Goal: Task Accomplishment & Management: Manage account settings

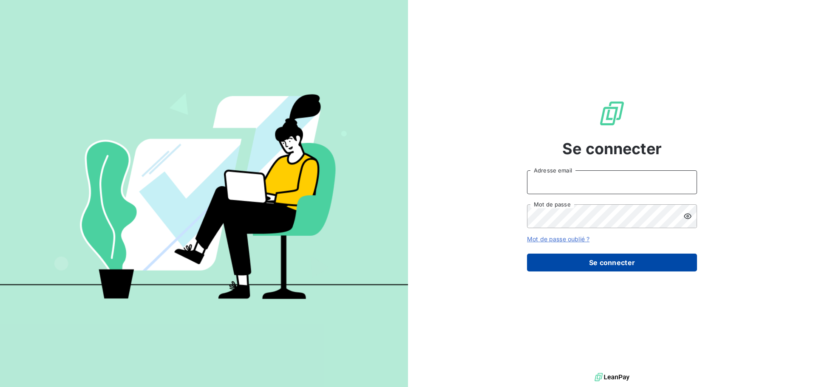
type input "compta.gestion@compagnie-bicarbonate.com"
click at [612, 269] on button "Se connecter" at bounding box center [612, 263] width 170 height 18
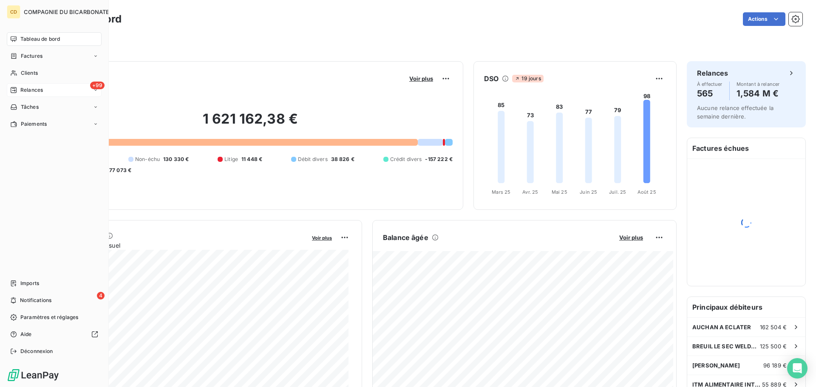
click at [14, 91] on icon at bounding box center [14, 90] width 6 height 6
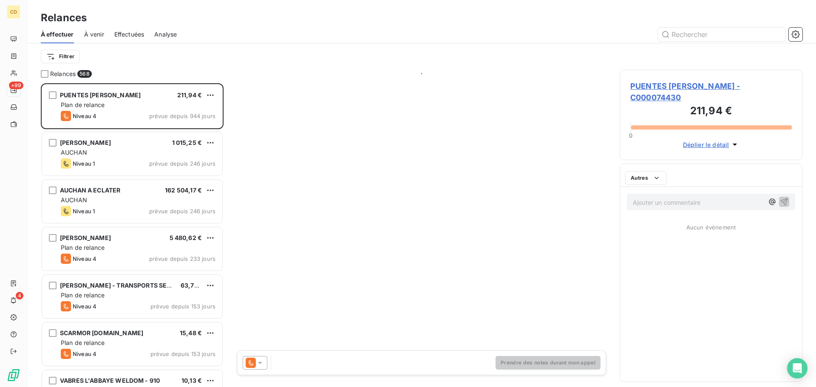
scroll to position [297, 176]
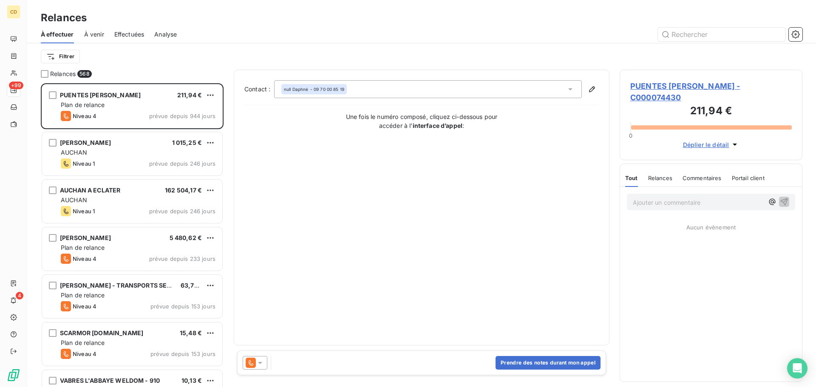
click at [127, 40] on div "Effectuées" at bounding box center [129, 34] width 30 height 18
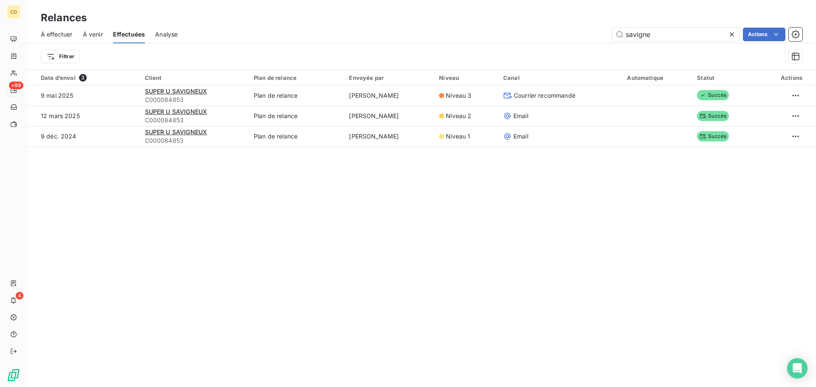
drag, startPoint x: 662, startPoint y: 33, endPoint x: 599, endPoint y: 37, distance: 62.6
click at [599, 37] on div "savigne Actions" at bounding box center [495, 35] width 614 height 14
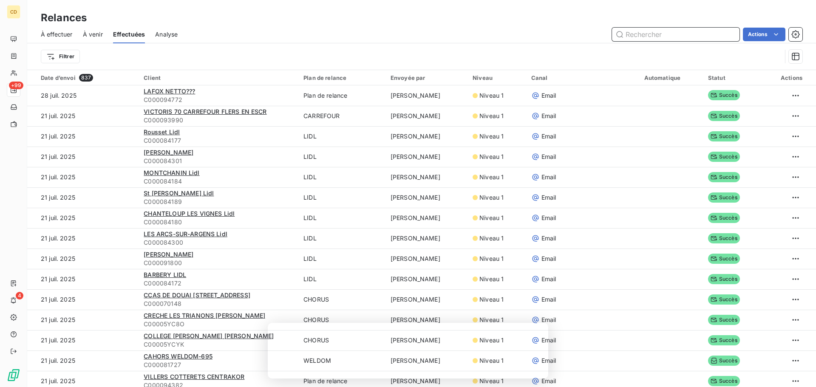
click at [636, 32] on input "text" at bounding box center [675, 35] width 127 height 14
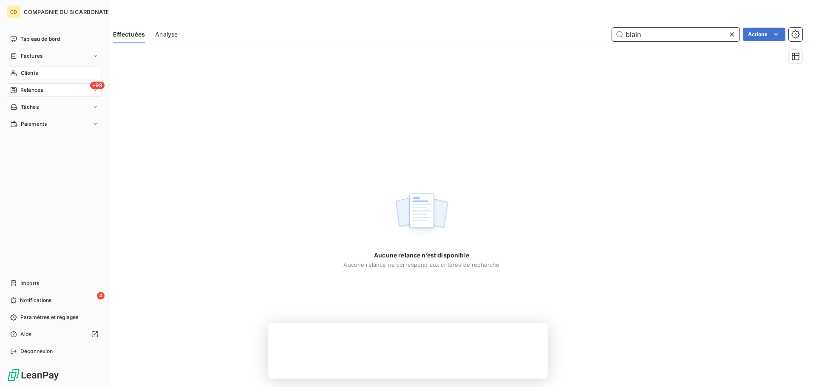
type input "blain"
click at [32, 69] on span "Clients" at bounding box center [29, 73] width 17 height 8
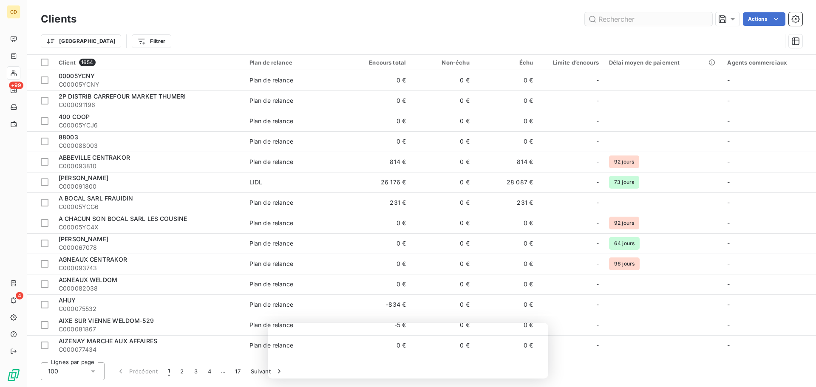
click at [622, 18] on input "text" at bounding box center [648, 19] width 127 height 14
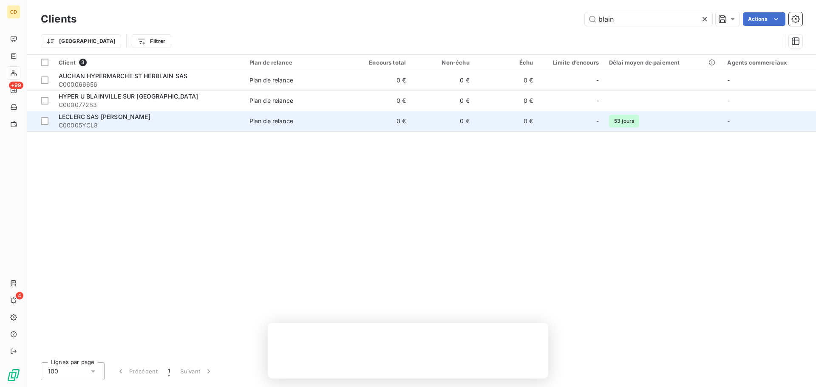
type input "blain"
click at [139, 113] on div "LECLERC SAS [PERSON_NAME]" at bounding box center [149, 117] width 181 height 8
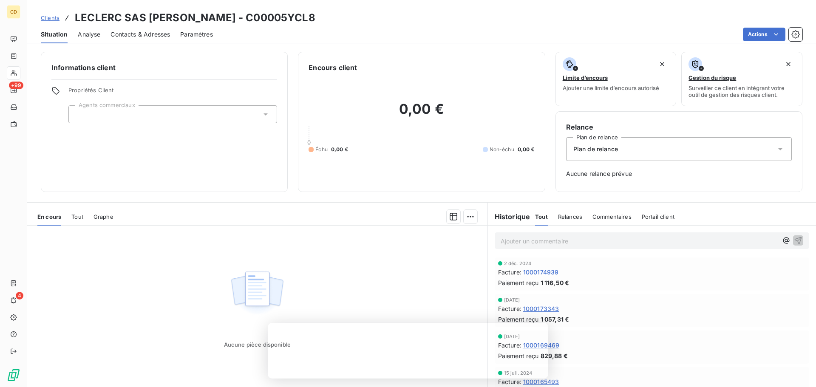
click at [511, 244] on p "Ajouter un commentaire ﻿" at bounding box center [639, 241] width 277 height 11
click at [560, 241] on p "Demande de BL," at bounding box center [639, 241] width 277 height 10
click at [605, 242] on p "Demande de BL pour la facture" at bounding box center [639, 241] width 277 height 10
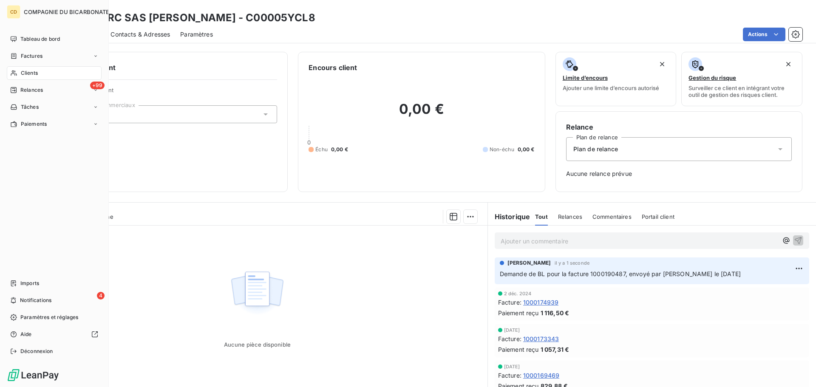
drag, startPoint x: 30, startPoint y: 74, endPoint x: 45, endPoint y: 74, distance: 14.9
click at [30, 74] on span "Clients" at bounding box center [29, 73] width 17 height 8
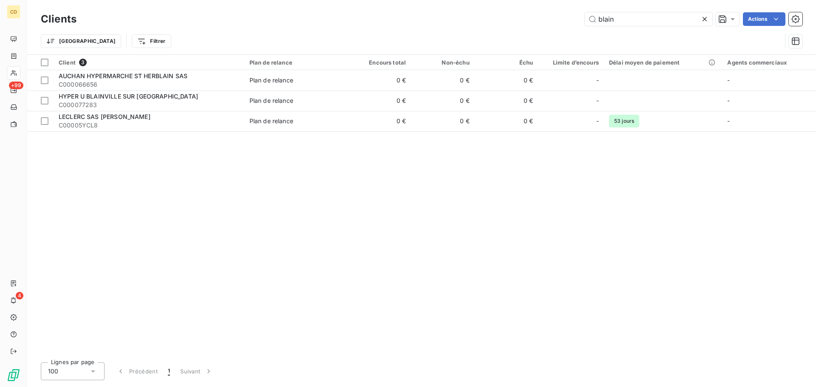
drag, startPoint x: 600, startPoint y: 23, endPoint x: 563, endPoint y: 23, distance: 36.5
click at [563, 23] on div "blain Actions" at bounding box center [445, 19] width 716 height 14
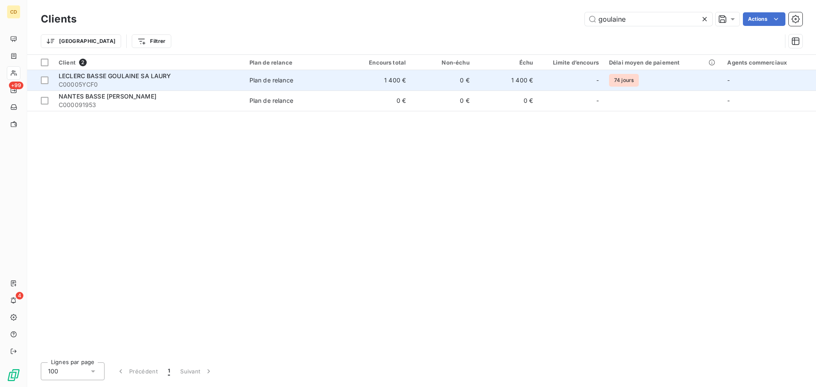
type input "goulaine"
click at [150, 78] on span "LECLERC BASSE GOULAINE SA LAURY" at bounding box center [115, 75] width 113 height 7
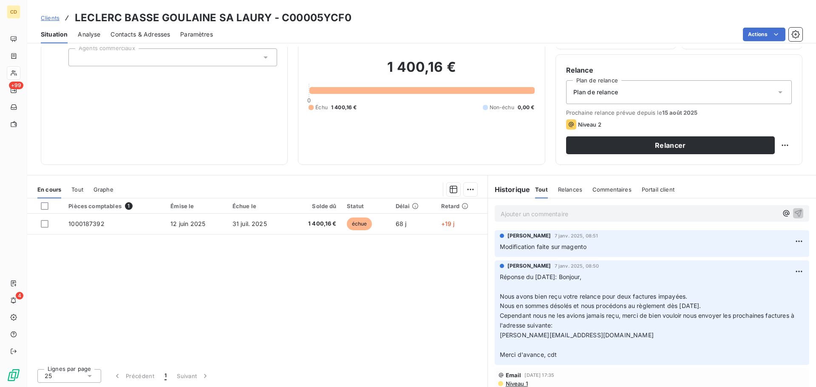
scroll to position [57, 0]
drag, startPoint x: 650, startPoint y: 307, endPoint x: 686, endPoint y: 307, distance: 35.3
click at [686, 307] on p "Réponse du [DATE]: Bonjour, ﻿ Nous avons bien reçu votre relance pour deux fact…" at bounding box center [652, 316] width 304 height 88
drag, startPoint x: 540, startPoint y: 320, endPoint x: 700, endPoint y: 314, distance: 160.3
click at [700, 314] on p "Réponse du [DATE]: Bonjour, ﻿ Nous avons bien reçu votre relance pour deux fact…" at bounding box center [652, 316] width 304 height 88
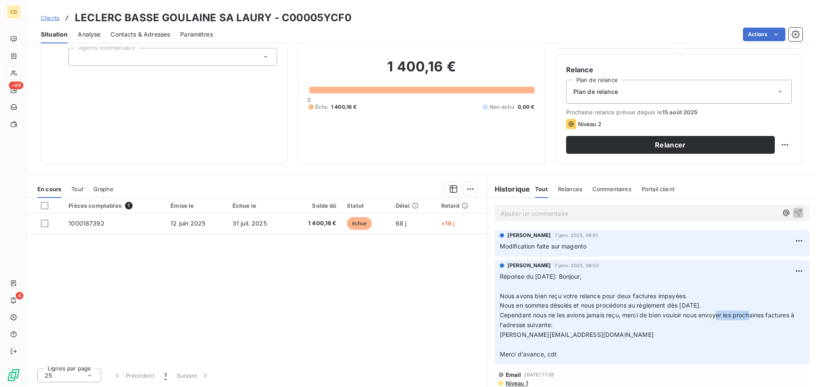
drag, startPoint x: 716, startPoint y: 314, endPoint x: 749, endPoint y: 314, distance: 33.1
click at [749, 314] on span "Cependant nous ne les avions jamais reçu, merci de bien vouloir nous envoyer le…" at bounding box center [648, 319] width 296 height 17
click at [763, 314] on span "Cependant nous ne les avions jamais reçu, merci de bien vouloir nous envoyer le…" at bounding box center [648, 319] width 296 height 17
click at [773, 314] on span "Cependant nous ne les avions jamais reçu, merci de bien vouloir nous envoyer le…" at bounding box center [648, 319] width 296 height 17
click at [632, 321] on p "Réponse du [DATE]: Bonjour, ﻿ Nous avons bien reçu votre relance pour deux fact…" at bounding box center [652, 316] width 304 height 88
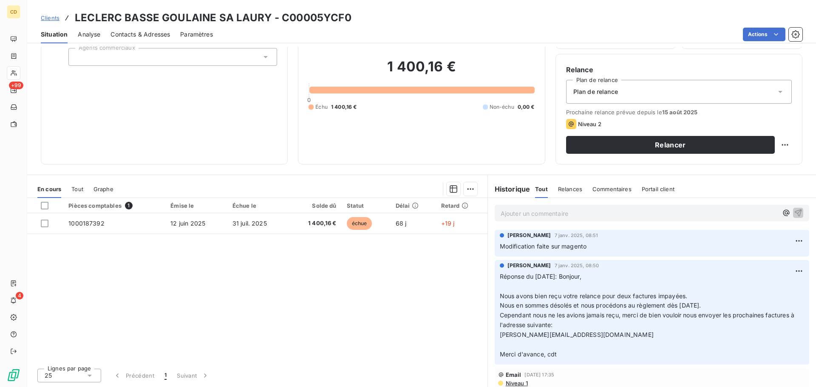
click at [690, 320] on p "Réponse du [DATE]: Bonjour, ﻿ Nous avons bien reçu votre relance pour deux fact…" at bounding box center [652, 316] width 304 height 88
click at [526, 209] on p "Ajouter un commentaire ﻿" at bounding box center [639, 213] width 277 height 11
drag, startPoint x: 607, startPoint y: 213, endPoint x: 600, endPoint y: 213, distance: 7.6
click at [600, 213] on span "Redemande la facture du mois de JUIN (" at bounding box center [559, 212] width 116 height 7
click at [628, 210] on p "Redemande la facture du mois de Juin (" at bounding box center [639, 213] width 277 height 10
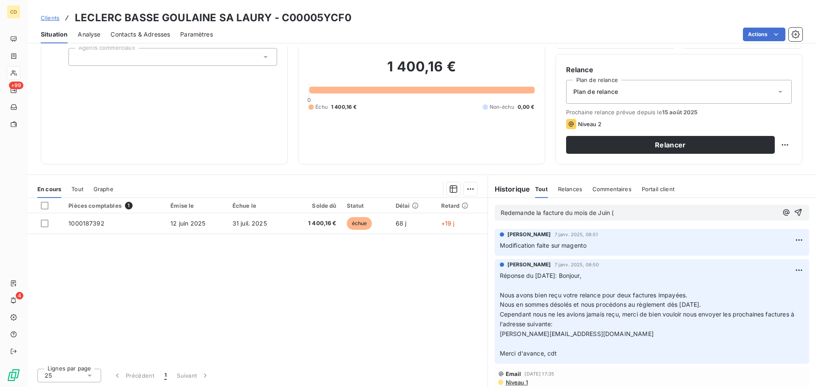
click at [638, 212] on p "Redemande la facture du mois de Juin (" at bounding box center [639, 213] width 277 height 10
click at [667, 211] on p "Redemande la facture du mois de Juin (1000187392)" at bounding box center [639, 213] width 277 height 10
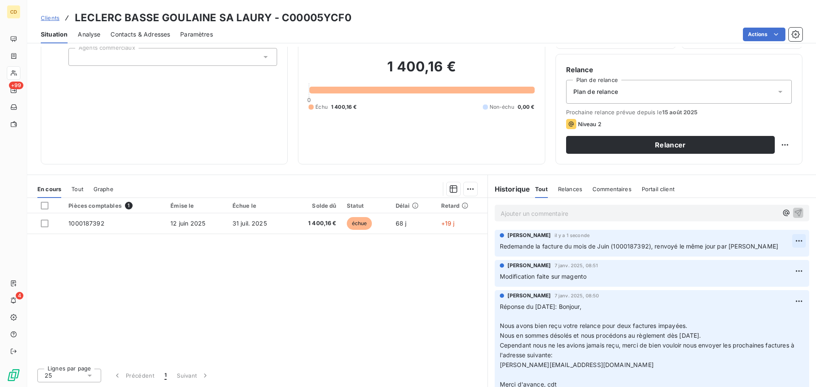
click at [783, 240] on html "CD +99 4 Clients LECLERC BASSE GOULAINE SA LAURY - C00005YCF0 Situation Analyse…" at bounding box center [408, 193] width 816 height 387
click at [764, 257] on div "Editer" at bounding box center [766, 260] width 48 height 14
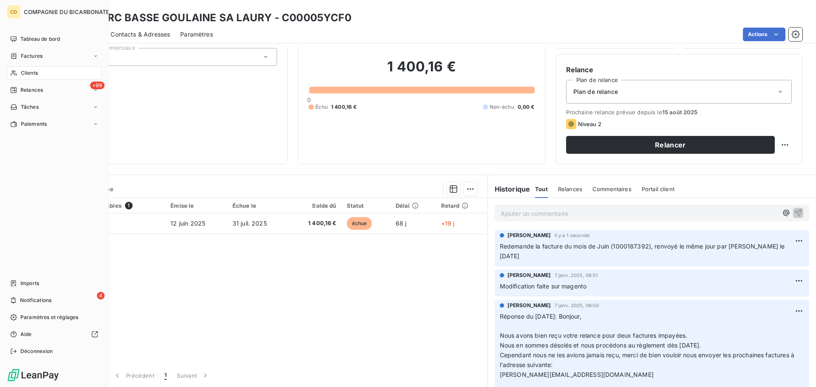
click at [33, 71] on span "Clients" at bounding box center [29, 73] width 17 height 8
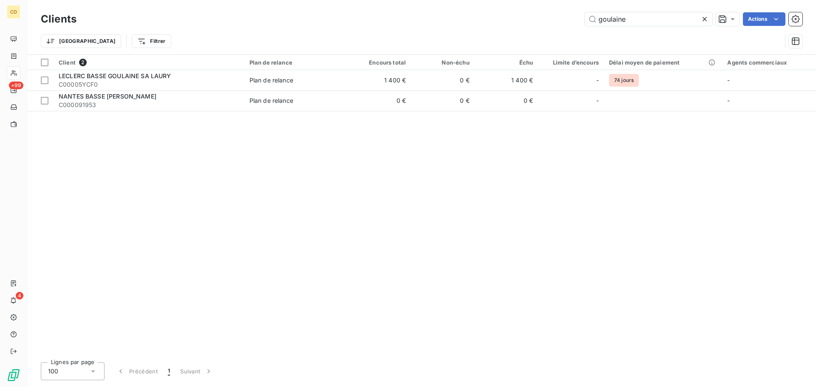
drag, startPoint x: 650, startPoint y: 24, endPoint x: 576, endPoint y: 24, distance: 74.4
click at [576, 24] on div "goulaine Actions" at bounding box center [445, 19] width 716 height 14
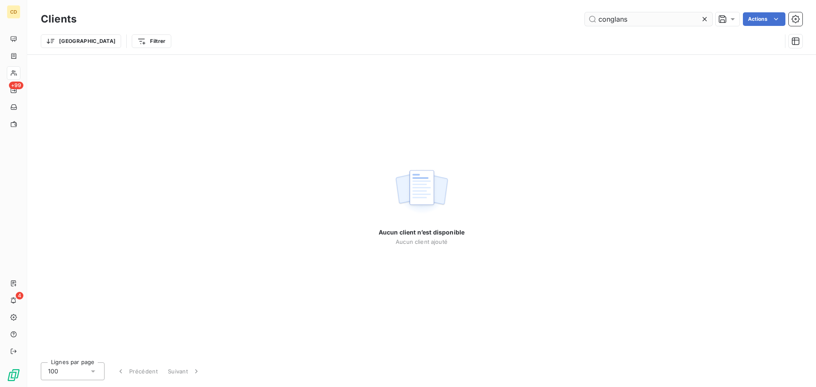
click at [612, 20] on input "conglans" at bounding box center [648, 19] width 127 height 14
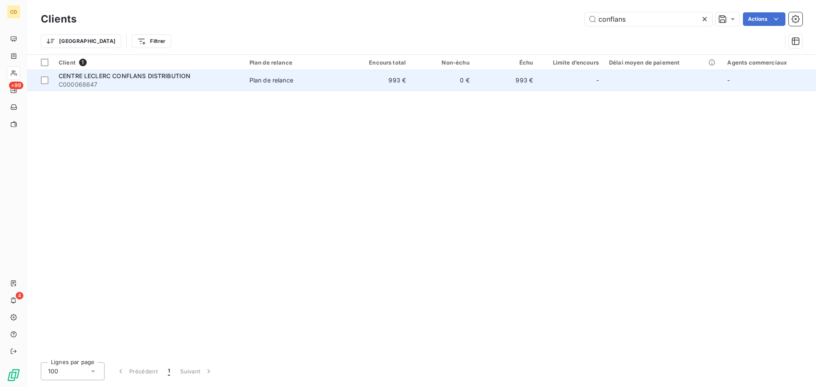
type input "conflans"
click at [96, 82] on span "C000068647" at bounding box center [149, 84] width 181 height 8
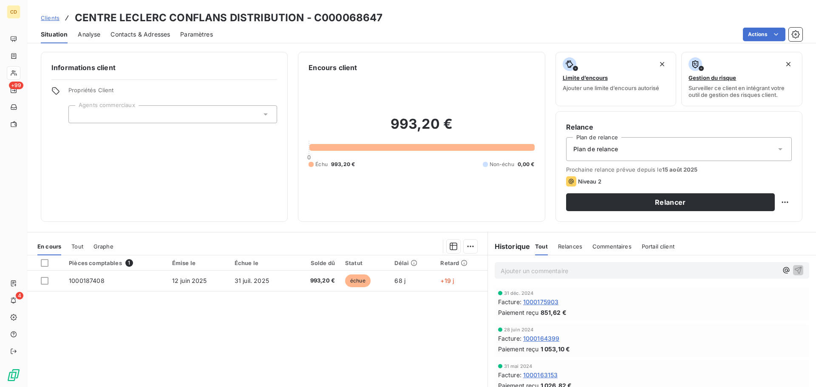
click at [544, 270] on p "Ajouter un commentaire ﻿" at bounding box center [639, 271] width 277 height 11
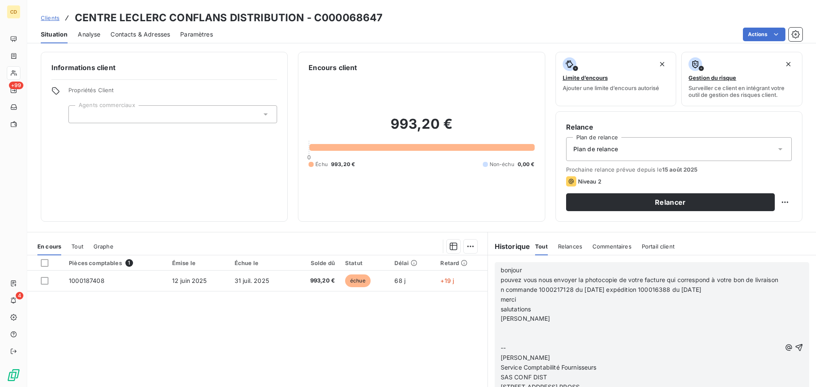
click at [526, 328] on p "﻿" at bounding box center [641, 329] width 280 height 10
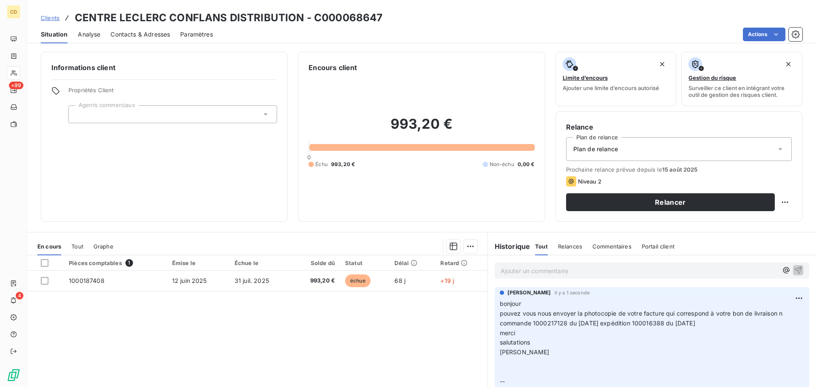
click at [548, 269] on p "Ajouter un commentaire ﻿" at bounding box center [639, 271] width 277 height 11
click at [546, 272] on p "Facture" at bounding box center [639, 271] width 277 height 10
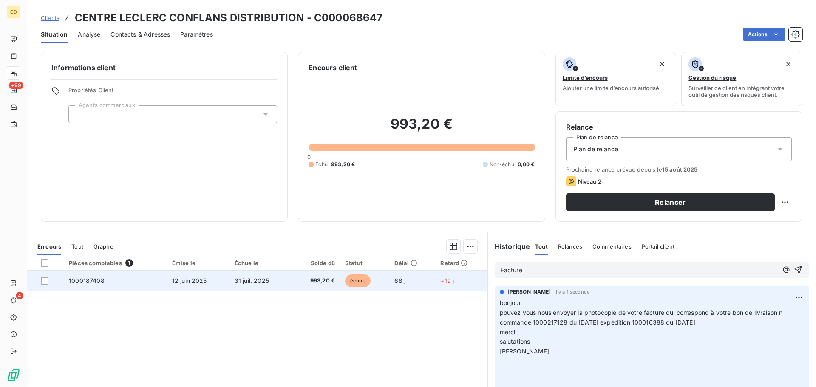
drag, startPoint x: 516, startPoint y: 270, endPoint x: 436, endPoint y: 280, distance: 81.4
click at [436, 280] on div "En cours Tout Graphe Pièces comptables 1 Émise le Échue le Solde dû Statut Déla…" at bounding box center [421, 338] width 789 height 212
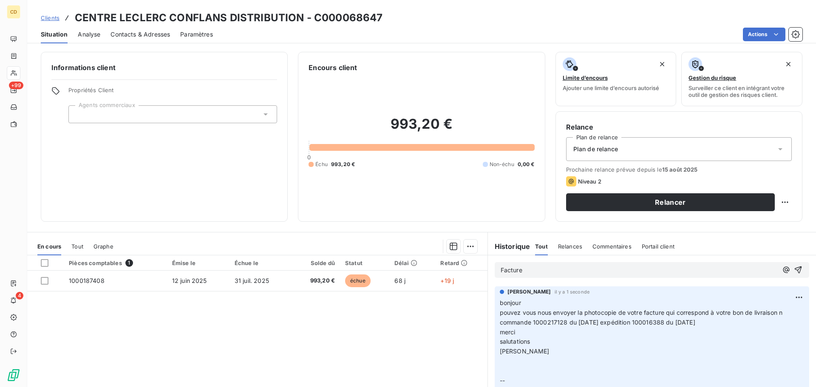
click at [544, 277] on div "Facture" at bounding box center [652, 270] width 314 height 16
click at [533, 270] on p "Facture" at bounding box center [639, 271] width 277 height 10
click at [566, 274] on p "Facture envoyé" at bounding box center [639, 271] width 277 height 10
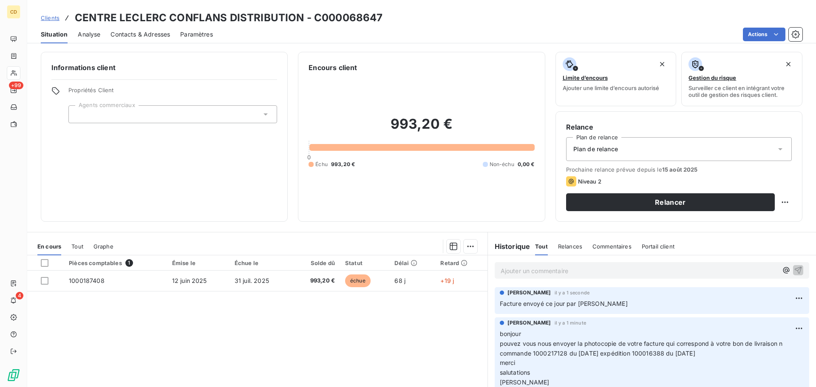
click at [105, 33] on div "Situation Analyse Contacts & Adresses Paramètres Actions" at bounding box center [421, 34] width 789 height 18
click at [107, 34] on div "Situation Analyse Contacts & Adresses Paramètres Actions" at bounding box center [421, 34] width 789 height 18
click at [115, 31] on span "Contacts & Adresses" at bounding box center [139, 34] width 59 height 8
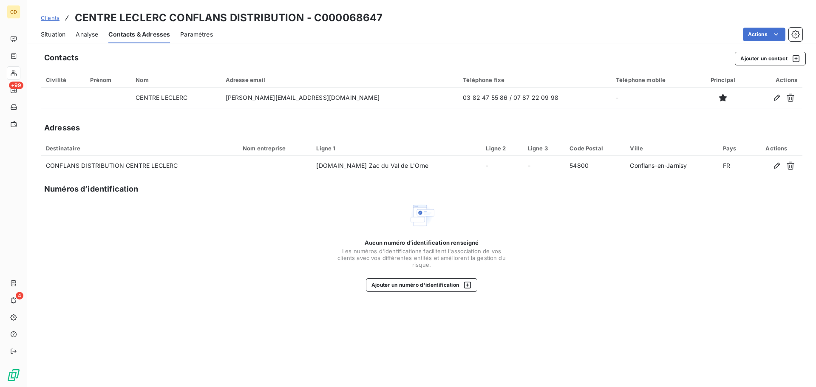
click at [52, 37] on span "Situation" at bounding box center [53, 34] width 25 height 8
